Goal: Obtain resource: Download file/media

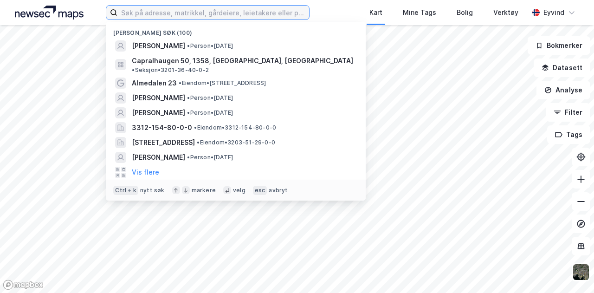
click at [195, 19] on input at bounding box center [212, 13] width 191 height 14
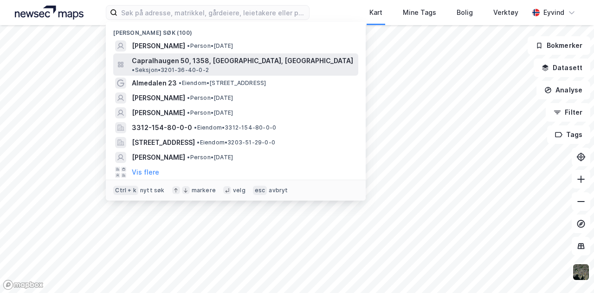
click at [180, 59] on span "Capralhaugen 50, 1358, JAR, BÆRUM" at bounding box center [242, 60] width 221 height 11
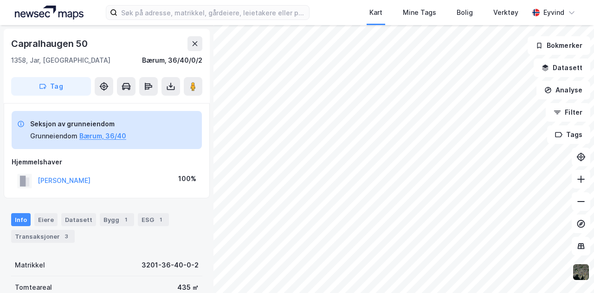
click at [181, 89] on div "Tag" at bounding box center [106, 86] width 191 height 19
click at [179, 89] on button at bounding box center [170, 86] width 19 height 19
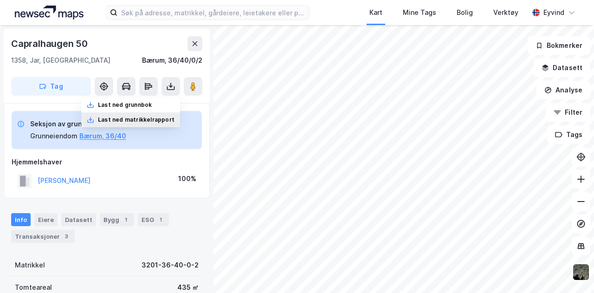
click at [145, 112] on div "Last ned matrikkelrapport" at bounding box center [130, 119] width 99 height 15
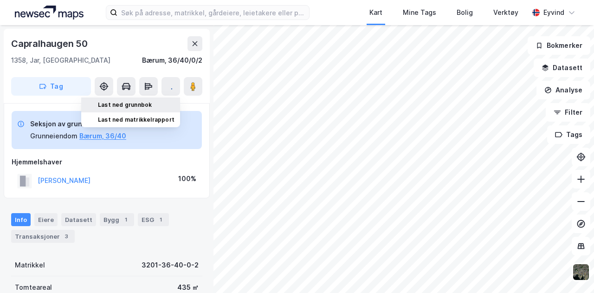
click at [141, 107] on div "Last ned grunnbok" at bounding box center [125, 104] width 54 height 7
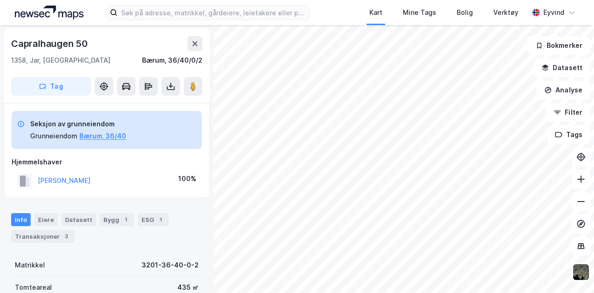
click at [81, 114] on div "Seksjon av grunneiendom Grunneiendom Bærum, 36/40" at bounding box center [107, 130] width 190 height 38
click at [173, 89] on icon at bounding box center [171, 88] width 8 height 4
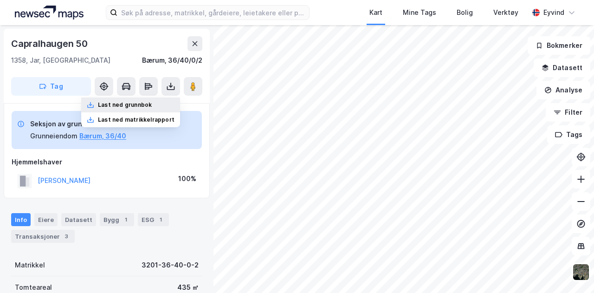
click at [148, 105] on div "Last ned grunnbok" at bounding box center [125, 104] width 54 height 7
